Goal: Information Seeking & Learning: Compare options

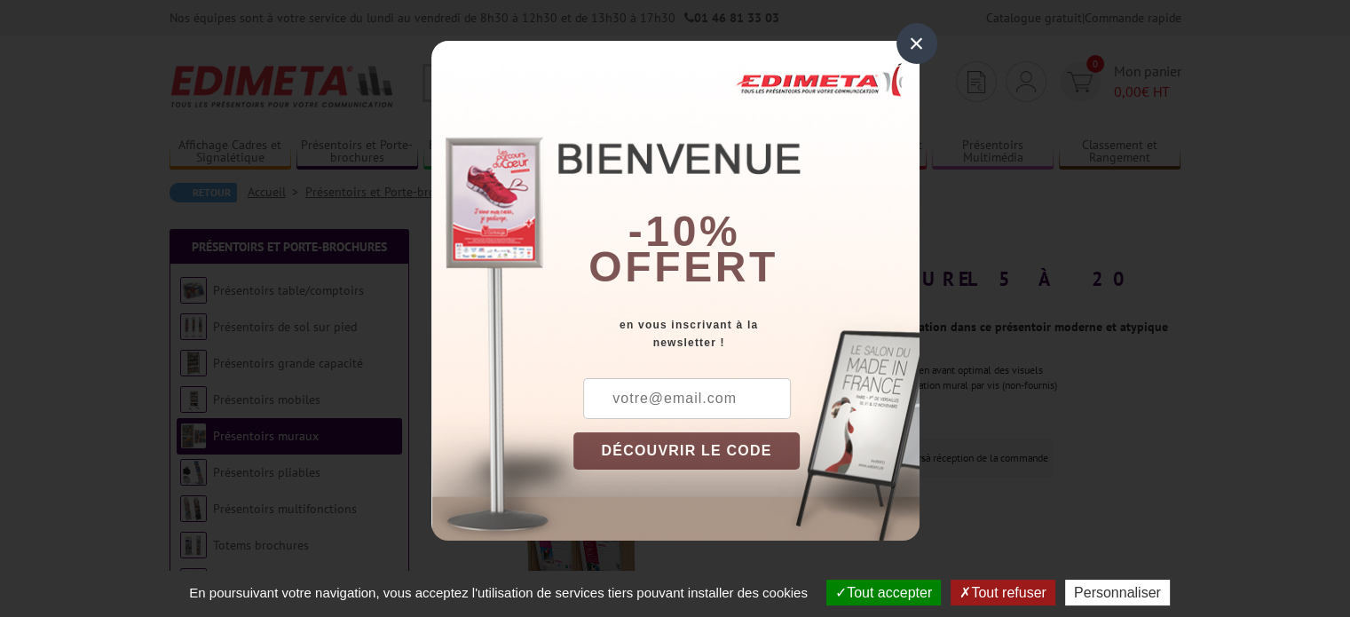
click at [922, 36] on div "×" at bounding box center [917, 43] width 41 height 41
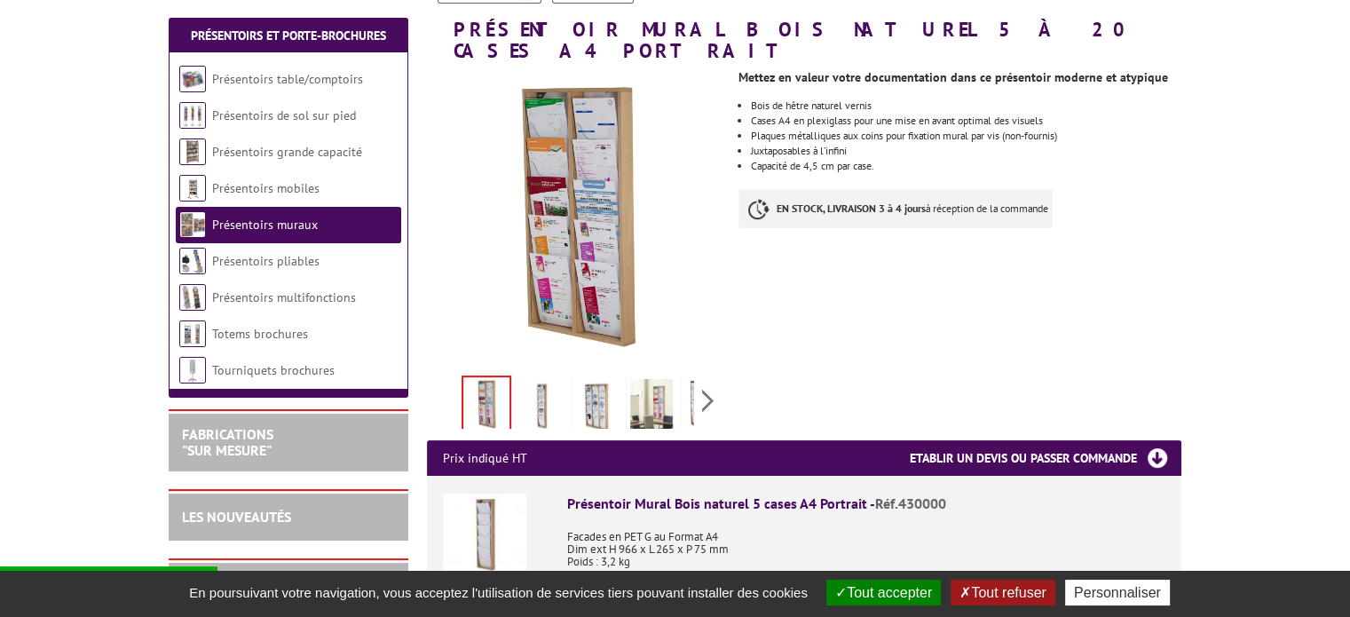
scroll to position [253, 0]
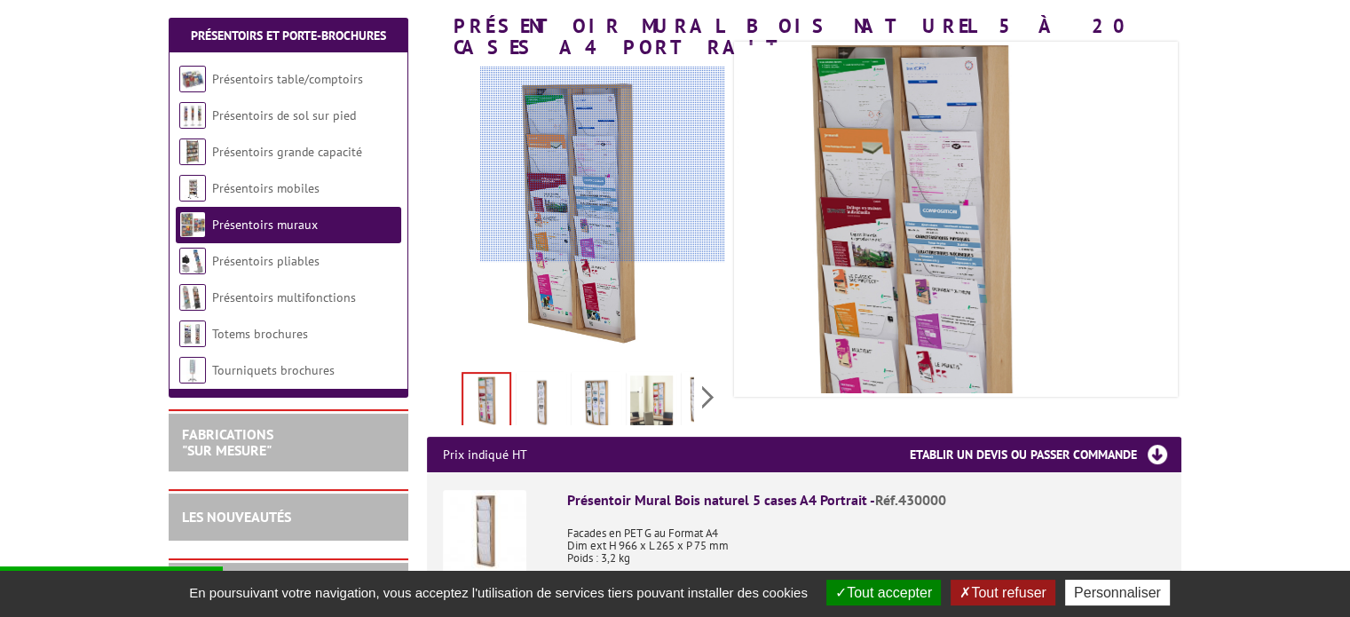
click at [618, 164] on div at bounding box center [602, 164] width 245 height 195
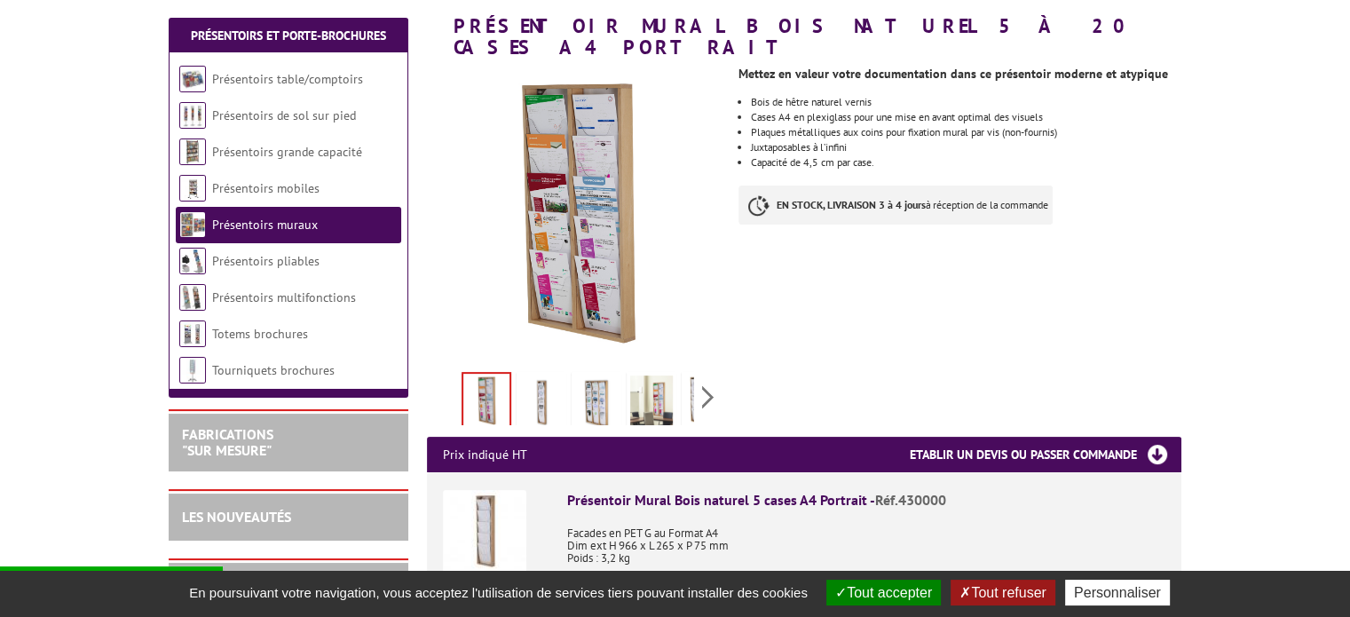
click at [547, 376] on img at bounding box center [541, 403] width 43 height 55
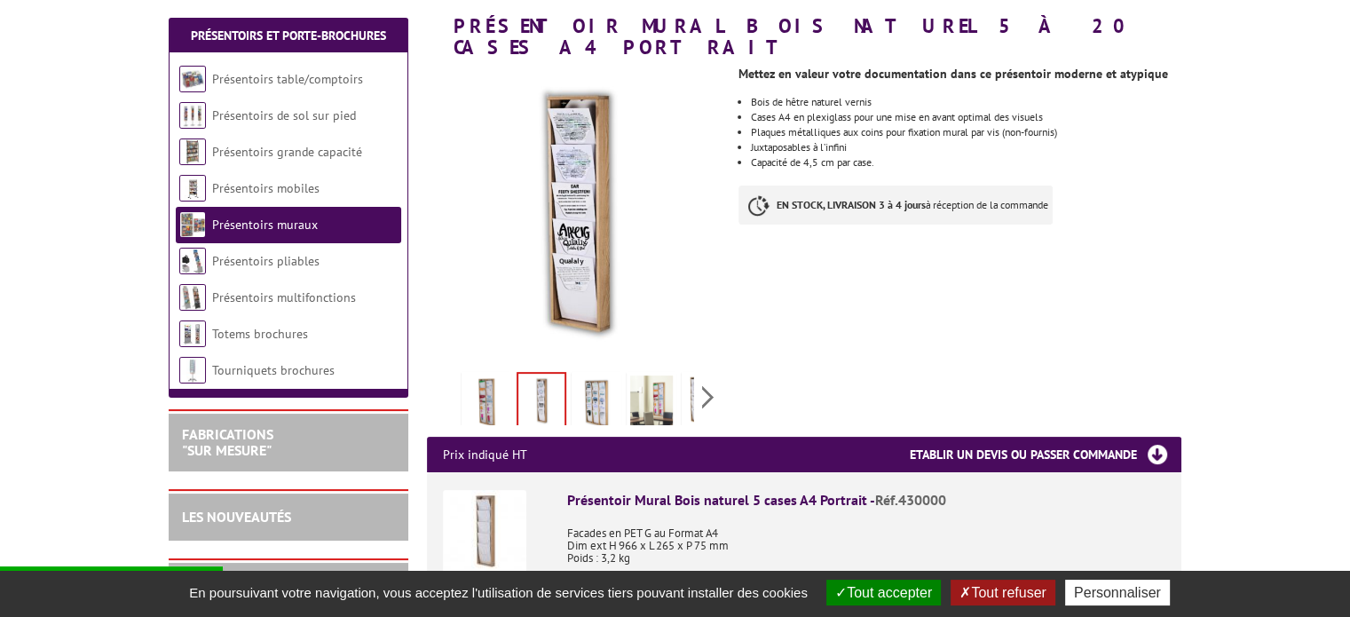
click at [597, 376] on img at bounding box center [596, 403] width 43 height 55
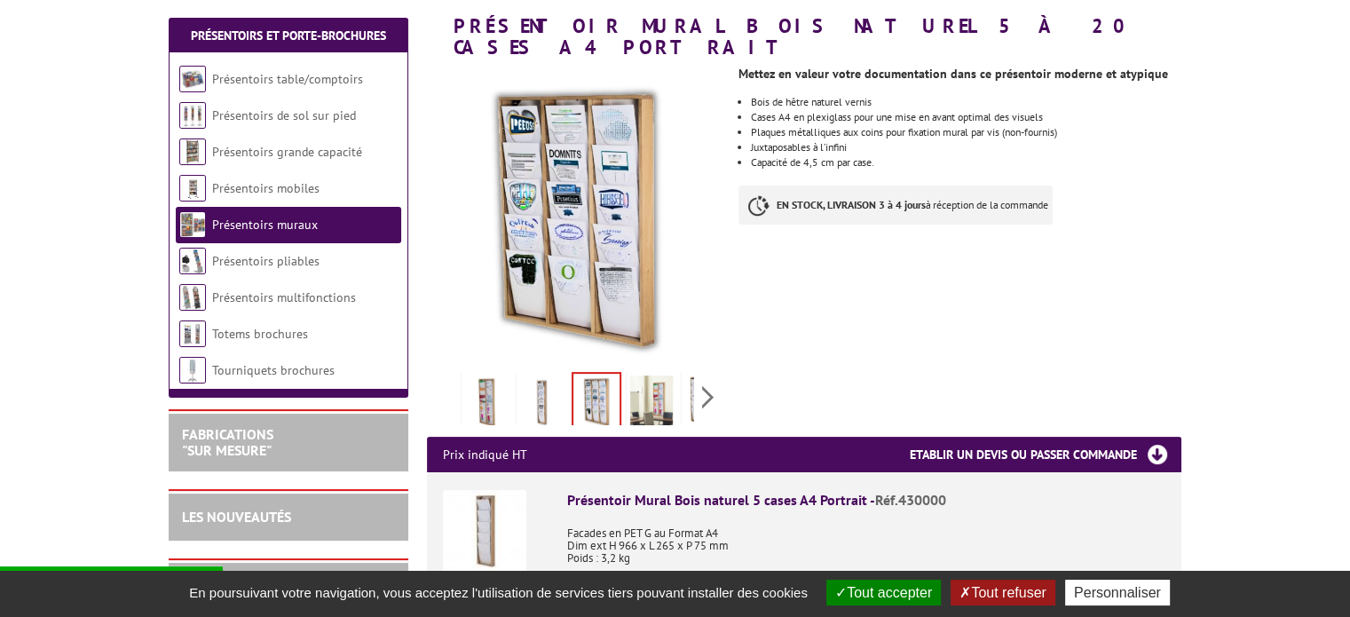
click at [701, 376] on div "Previous Next" at bounding box center [576, 397] width 299 height 62
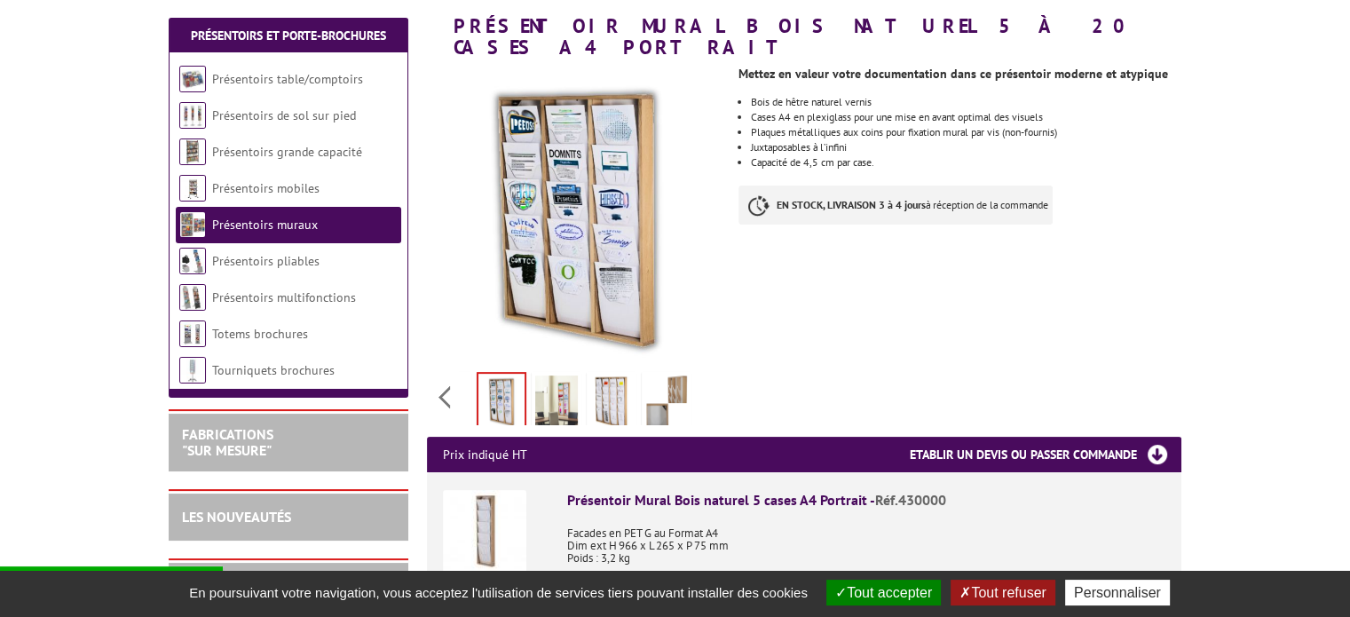
click at [605, 382] on img at bounding box center [611, 403] width 43 height 55
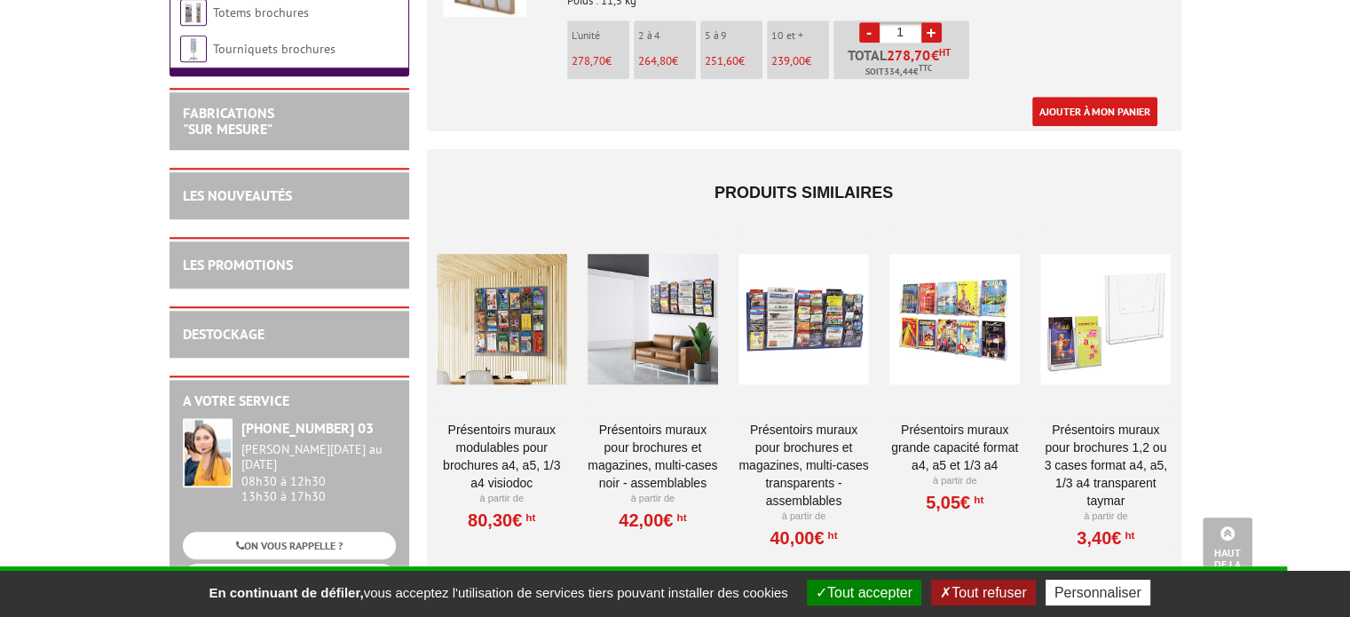
scroll to position [1465, 0]
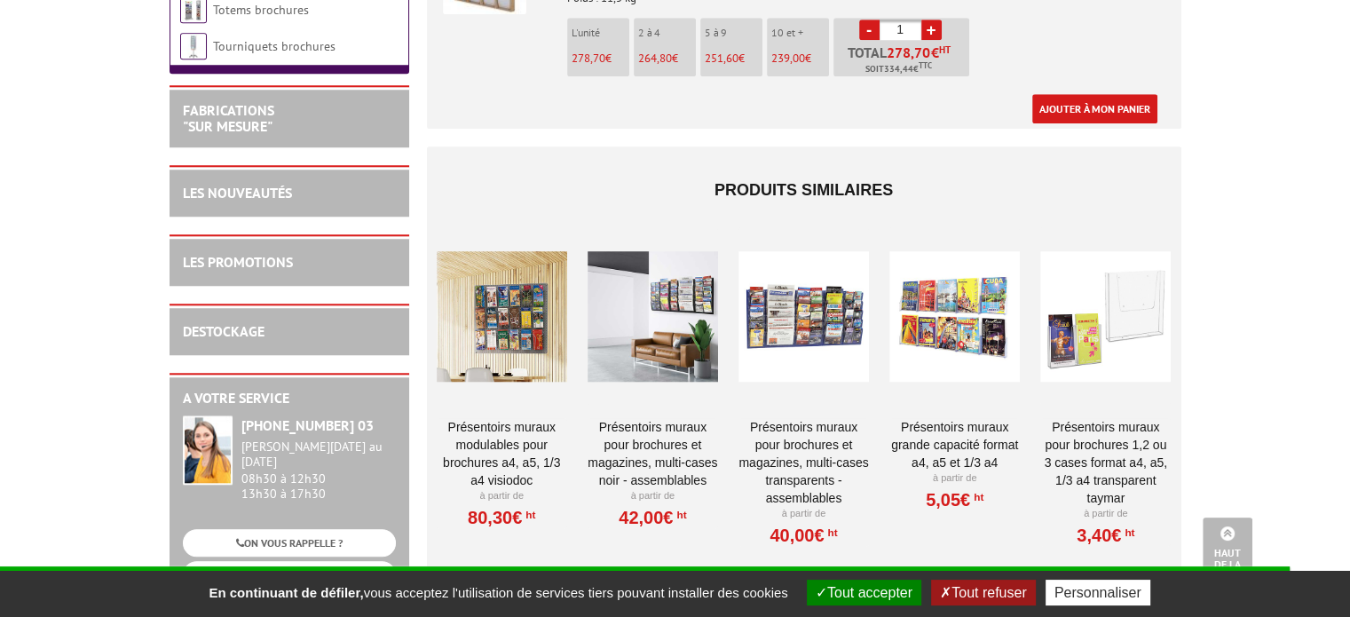
click at [536, 270] on div at bounding box center [502, 316] width 131 height 178
